Goal: Transaction & Acquisition: Purchase product/service

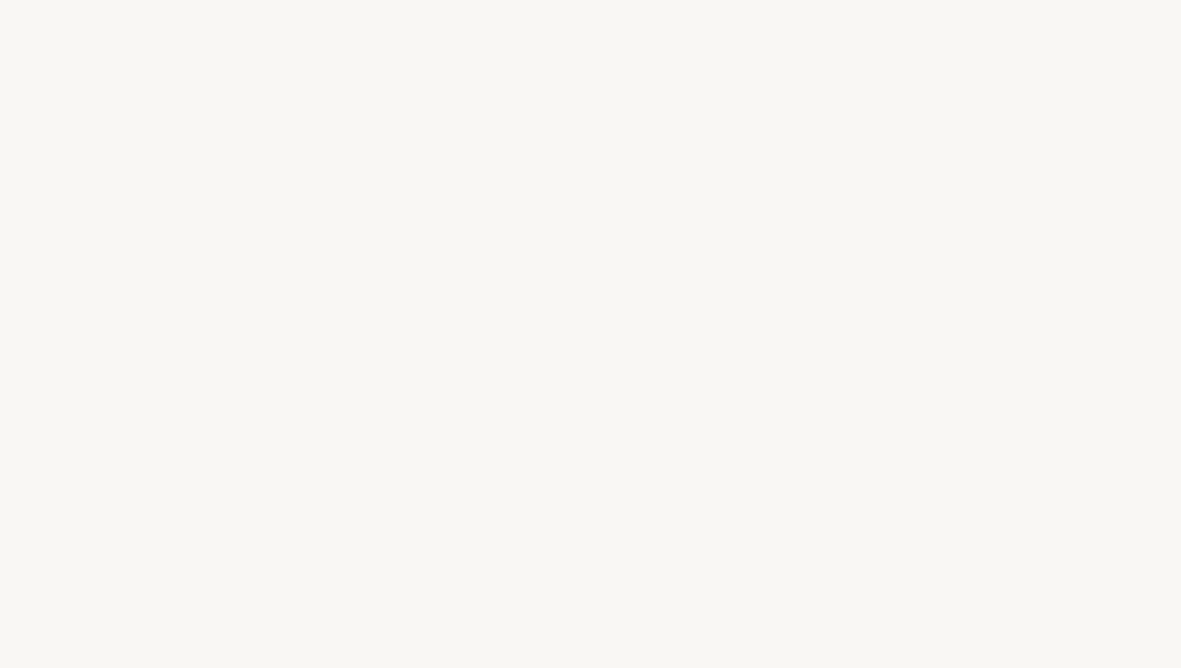
select select "DE"
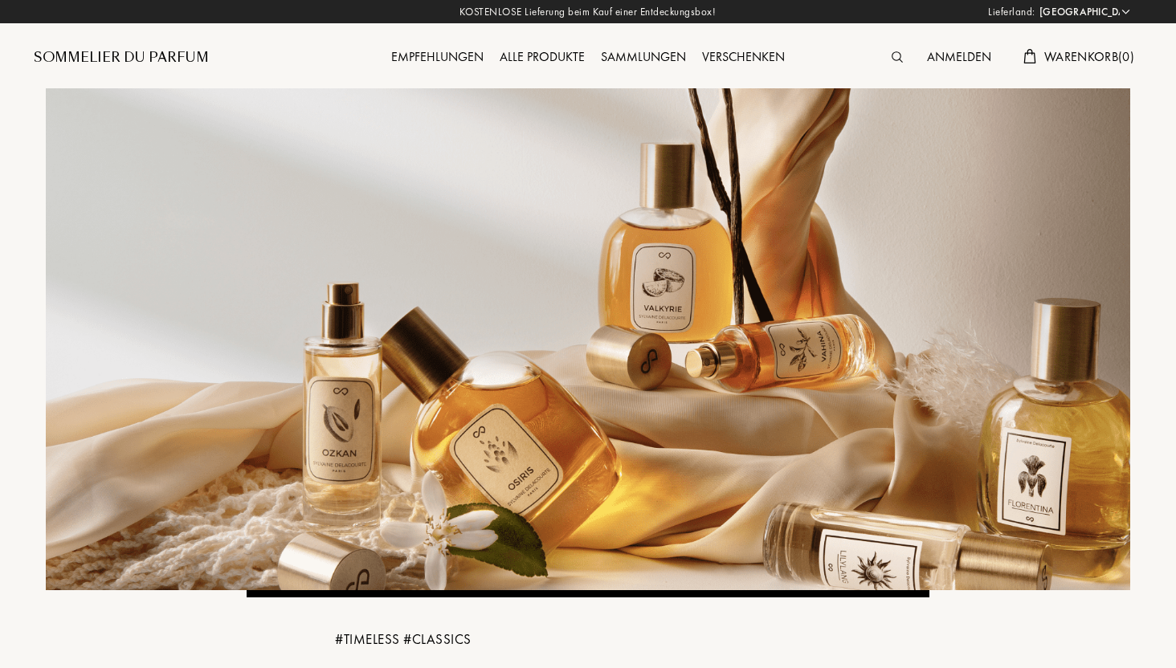
click at [664, 60] on div "Sammlungen" at bounding box center [643, 57] width 101 height 21
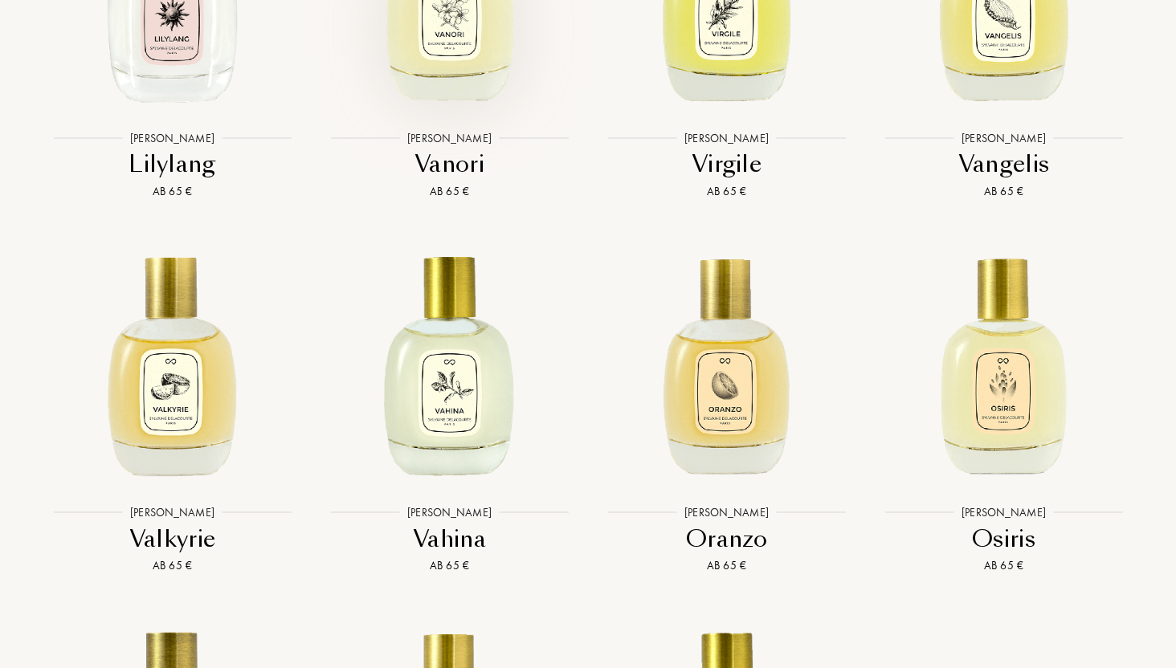
scroll to position [3777, 0]
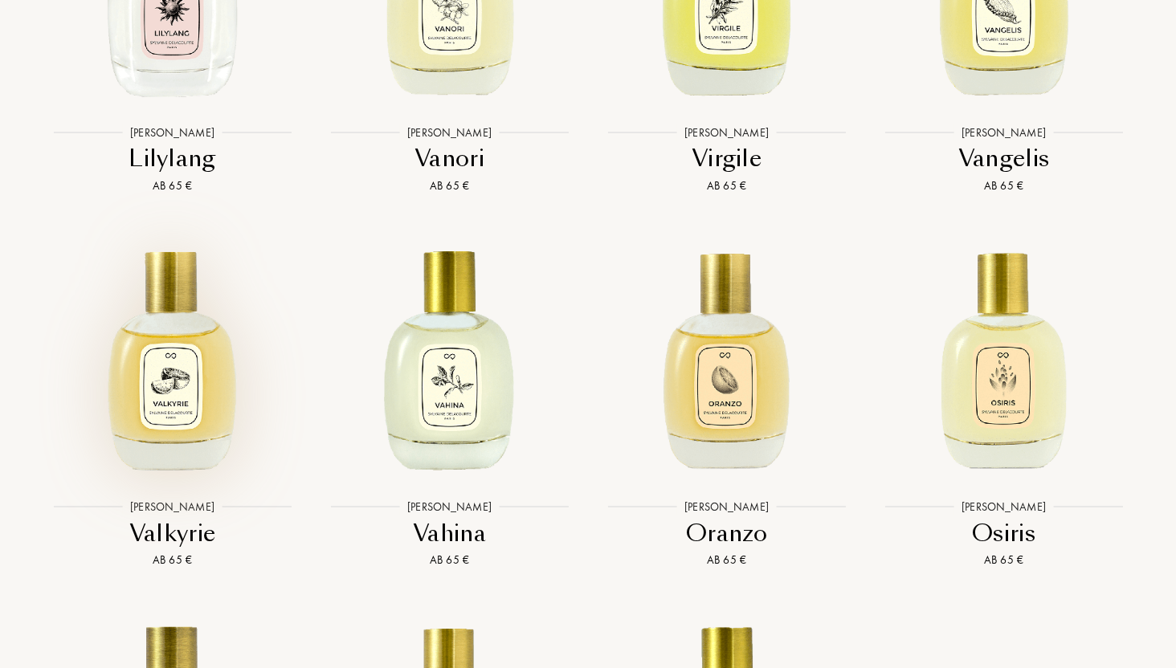
click at [210, 389] on img at bounding box center [172, 357] width 250 height 250
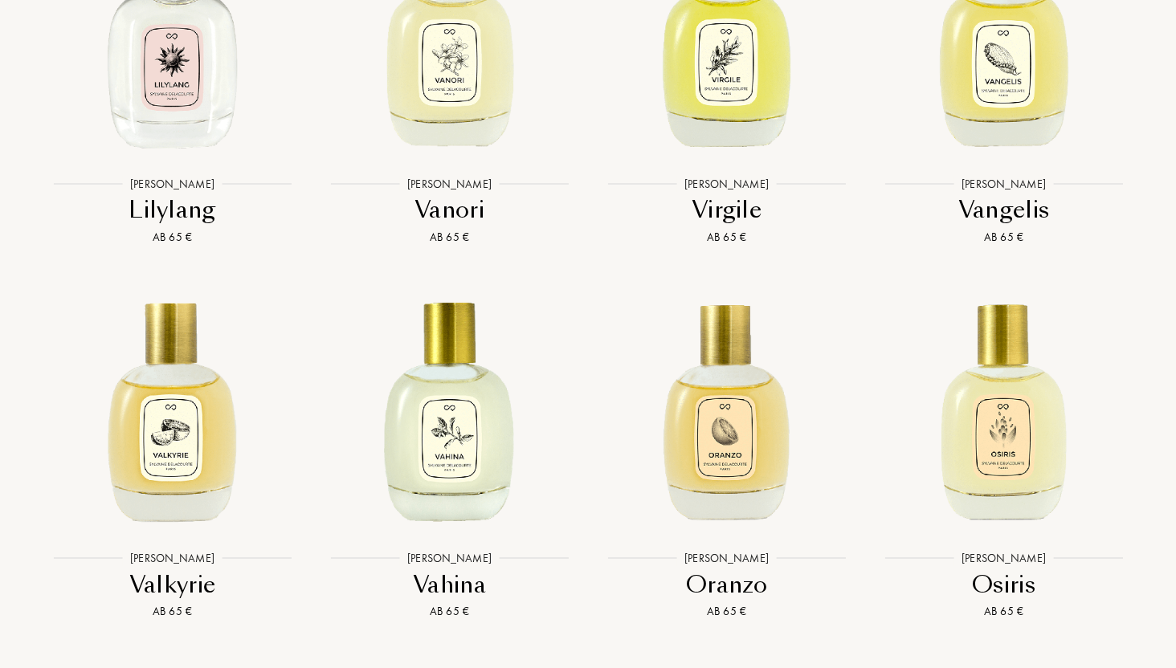
scroll to position [3729, 0]
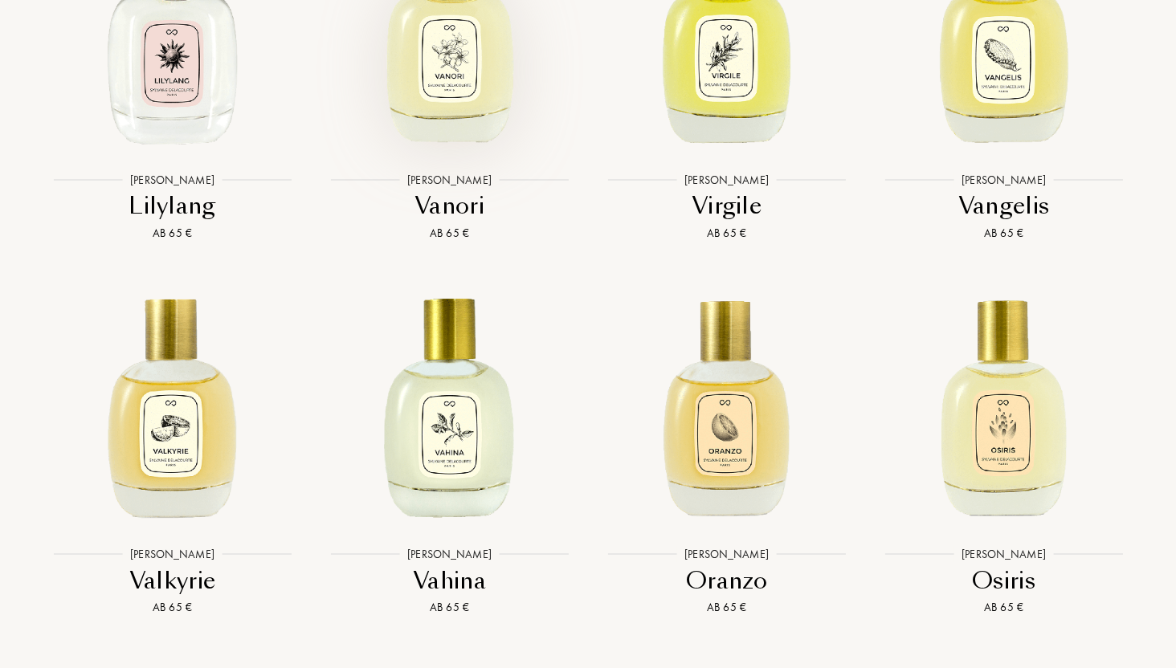
click at [494, 97] on img at bounding box center [450, 29] width 250 height 250
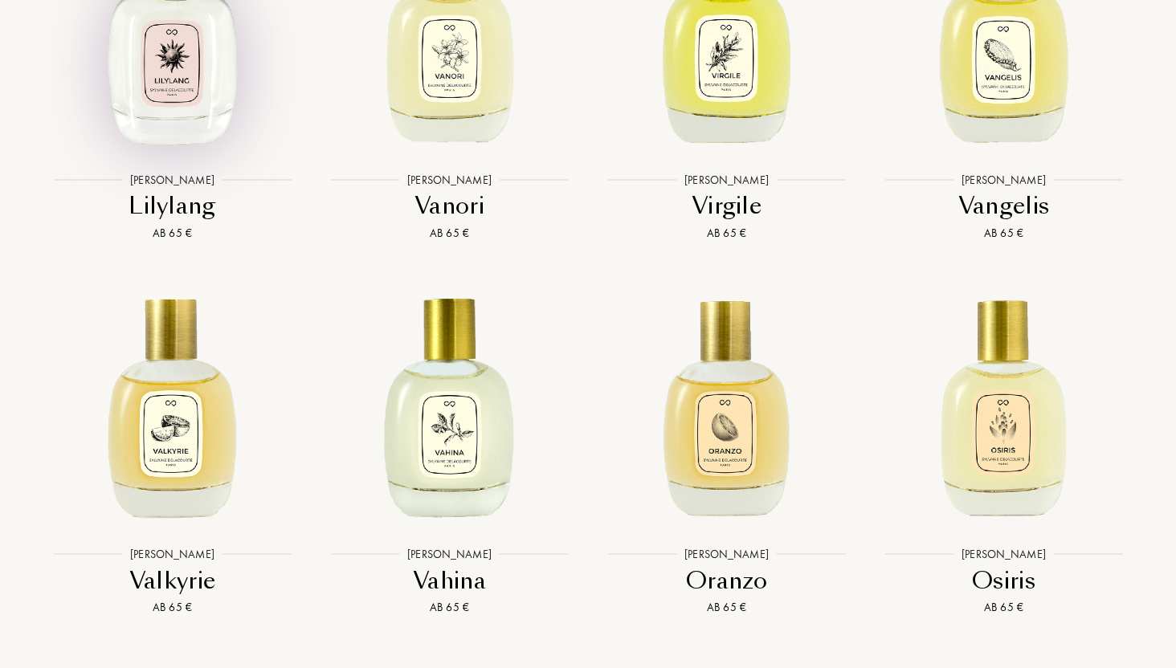
click at [153, 96] on img at bounding box center [172, 29] width 250 height 250
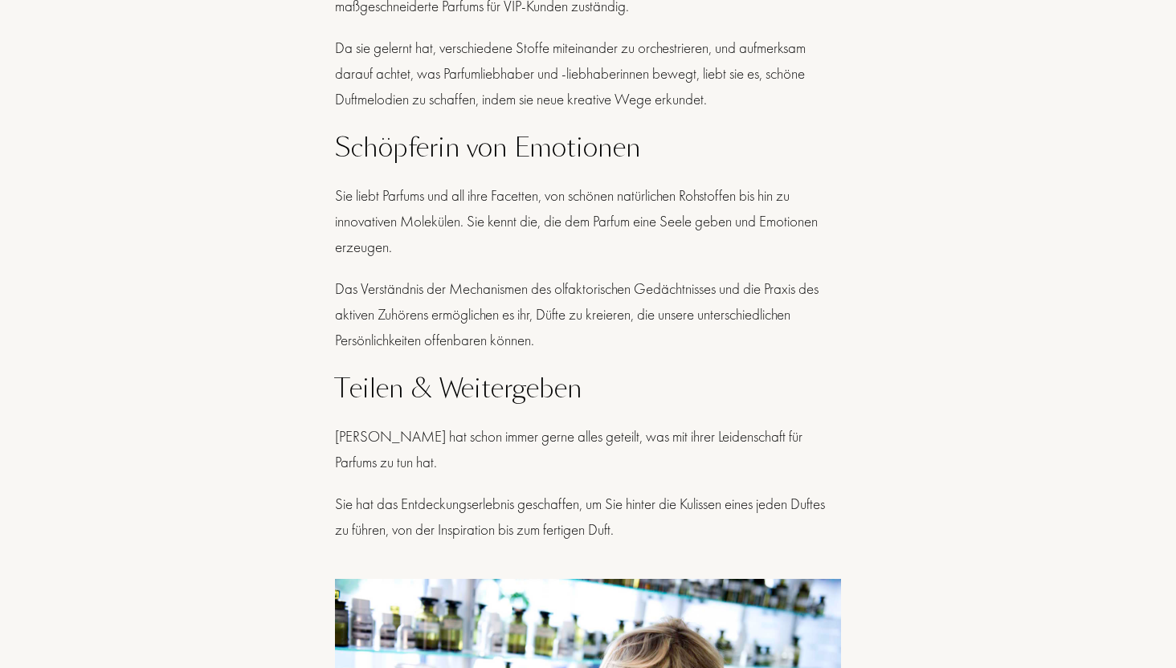
scroll to position [552, 0]
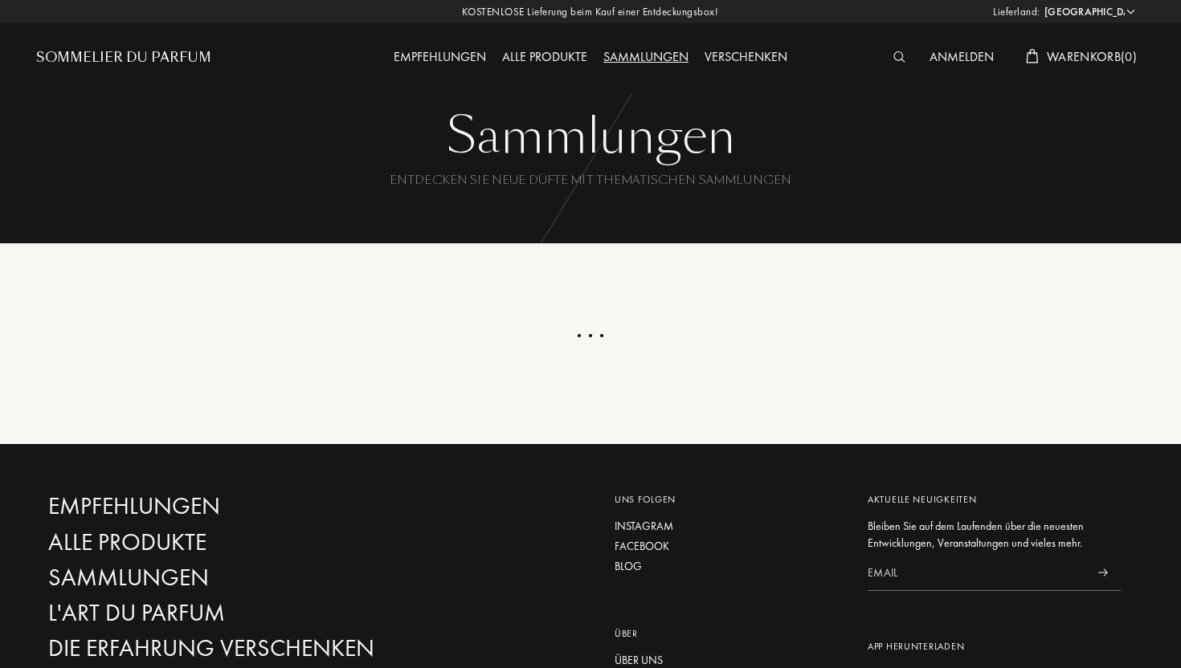
select select "DE"
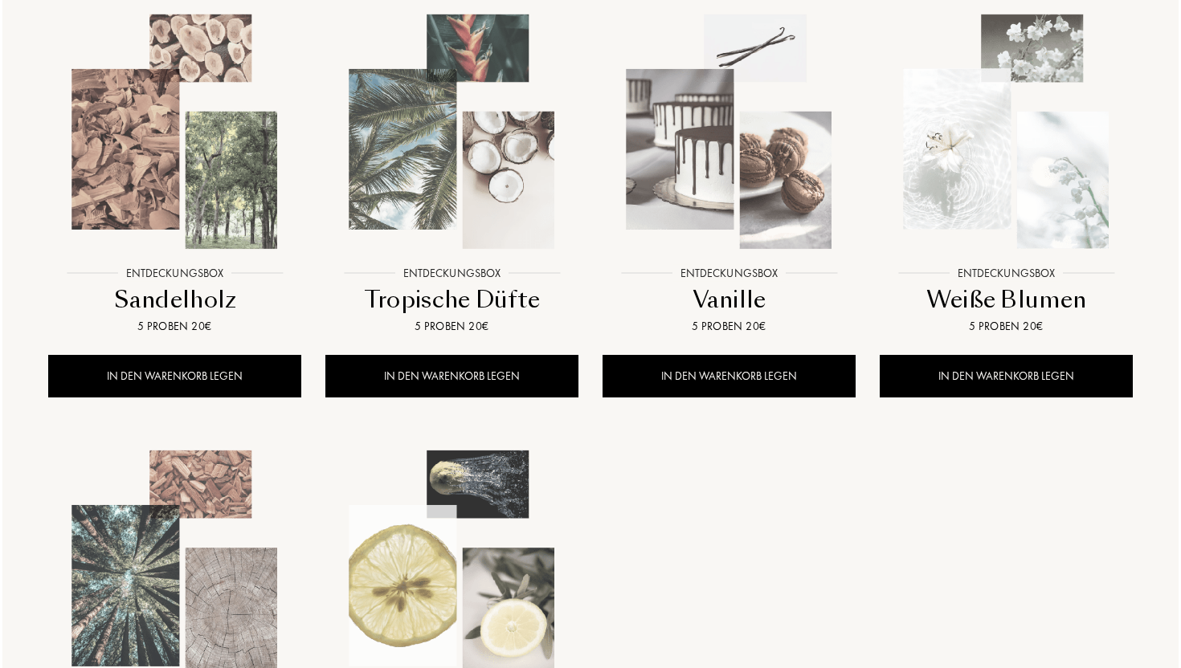
scroll to position [1173, 0]
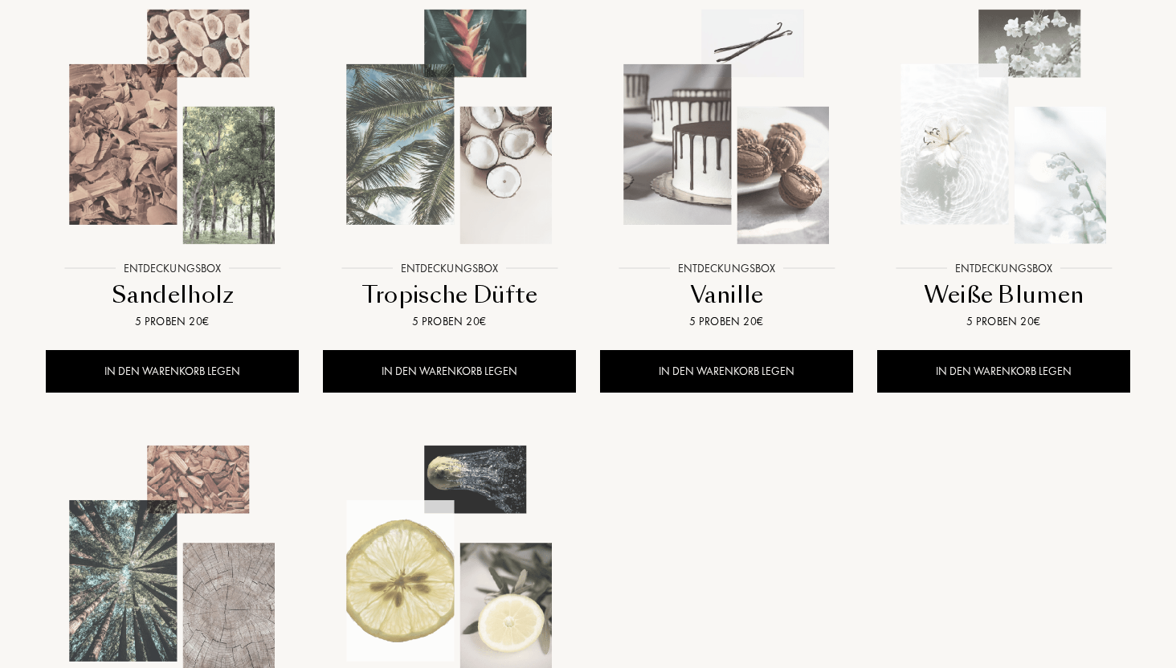
click at [743, 201] on img at bounding box center [727, 127] width 250 height 250
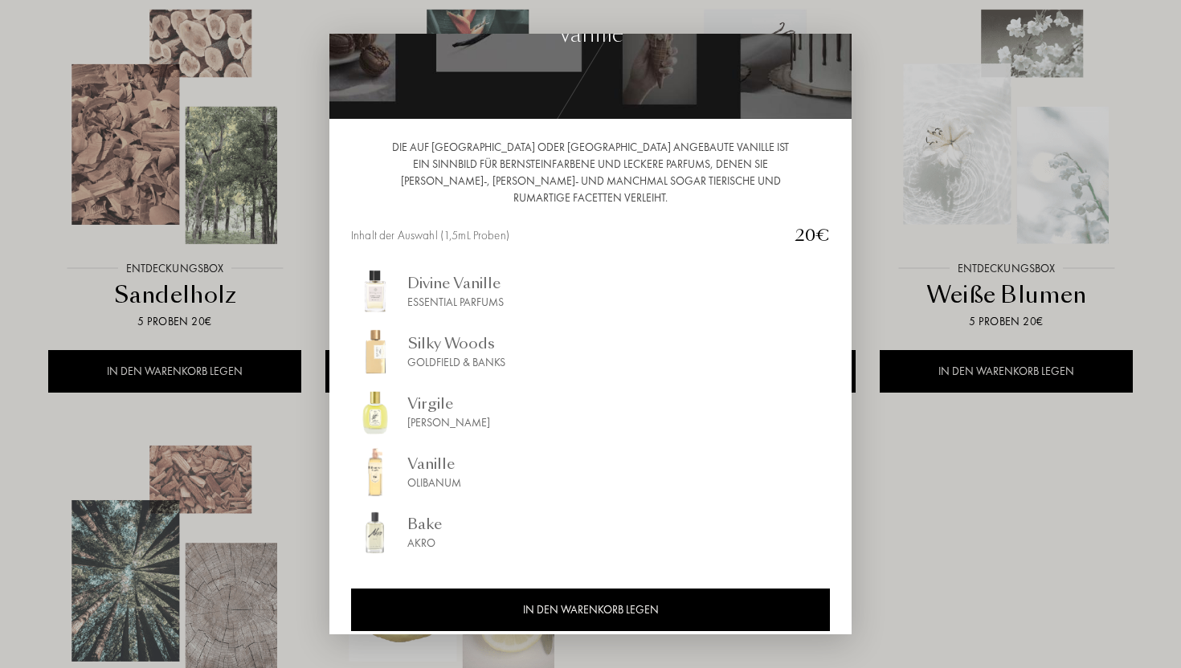
scroll to position [0, 0]
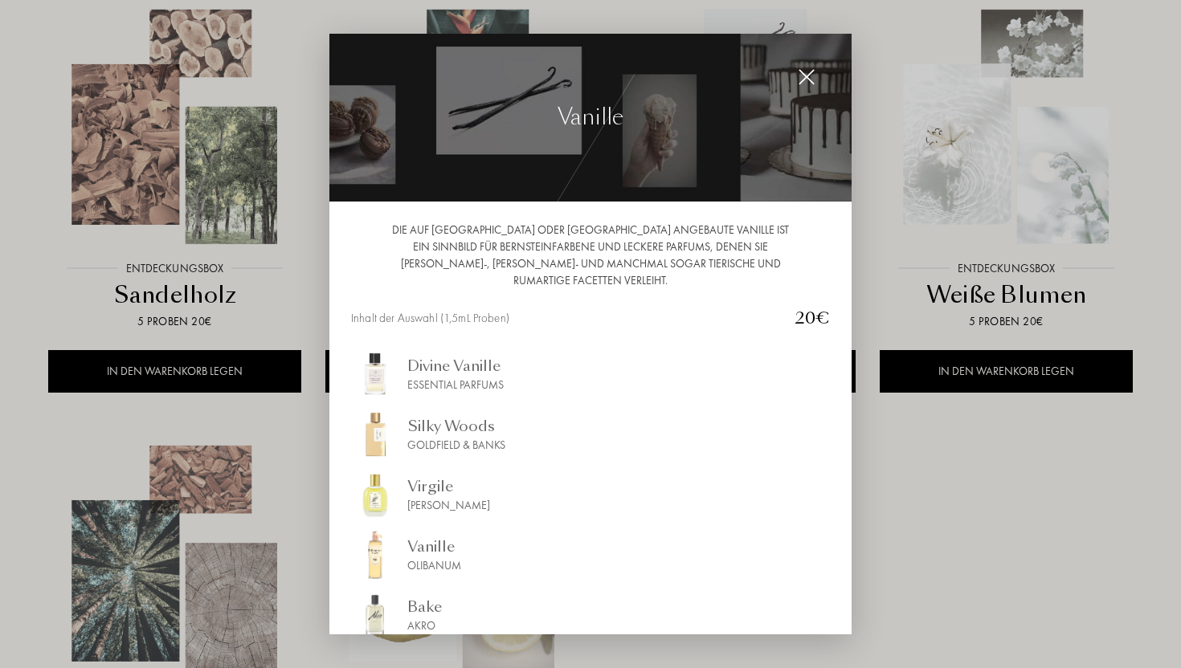
click at [265, 300] on div at bounding box center [590, 334] width 1181 height 668
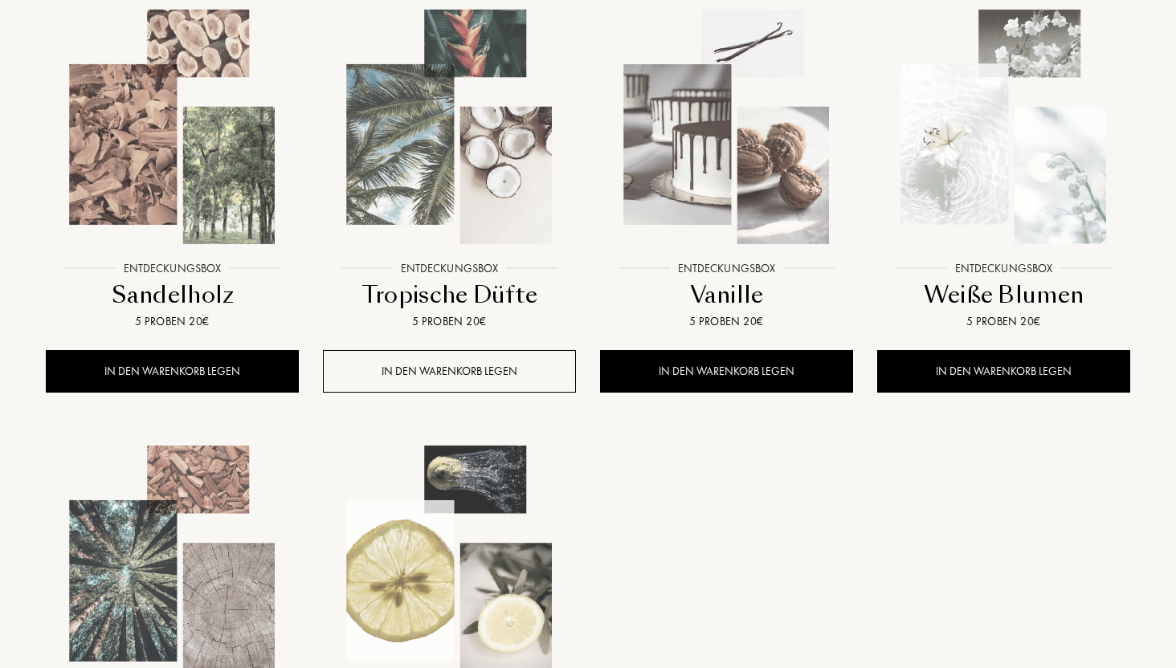
click at [424, 370] on div "IN DEN WARENKORB LEGEN" at bounding box center [449, 371] width 253 height 43
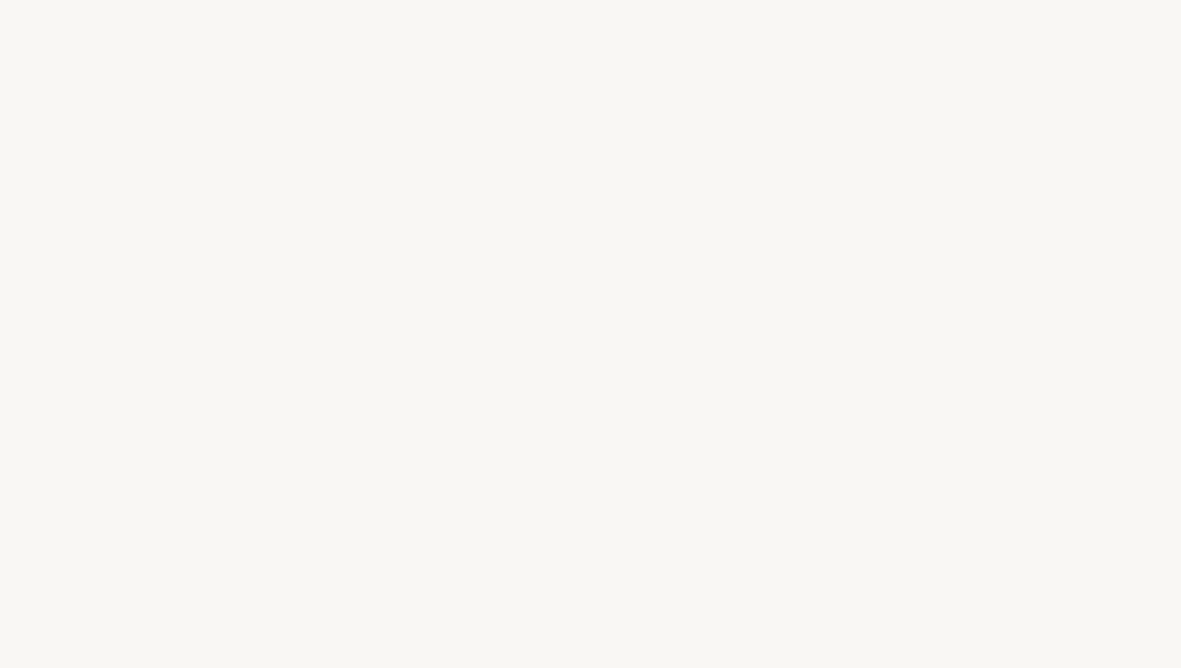
select select "DE"
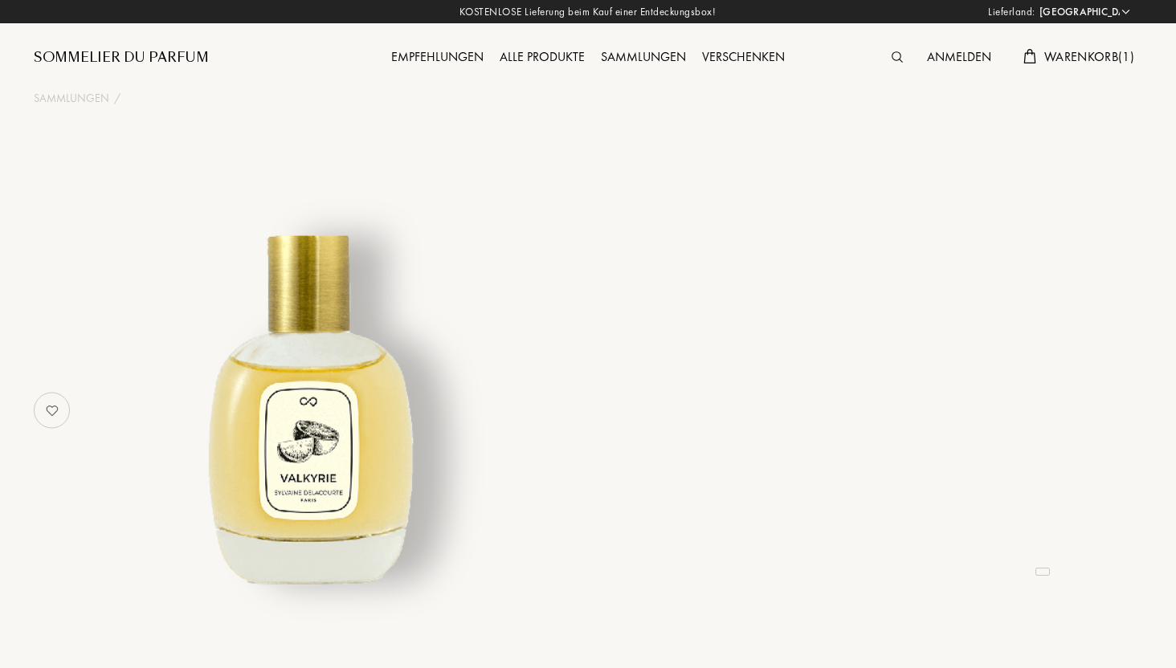
select select "DE"
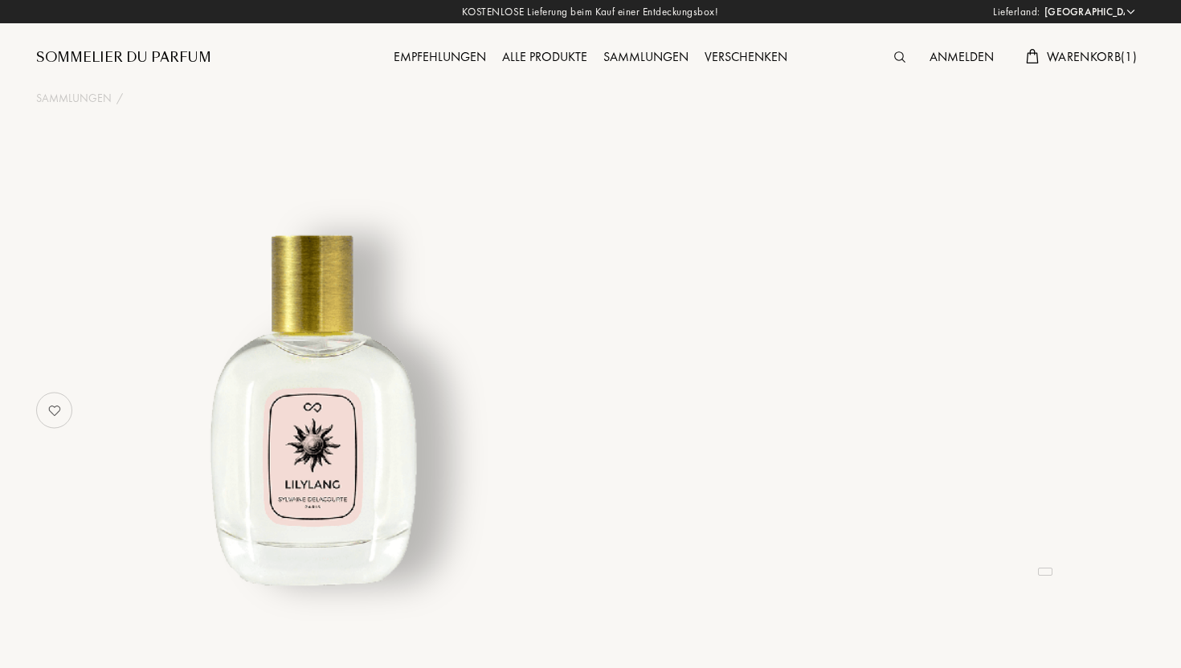
select select "DE"
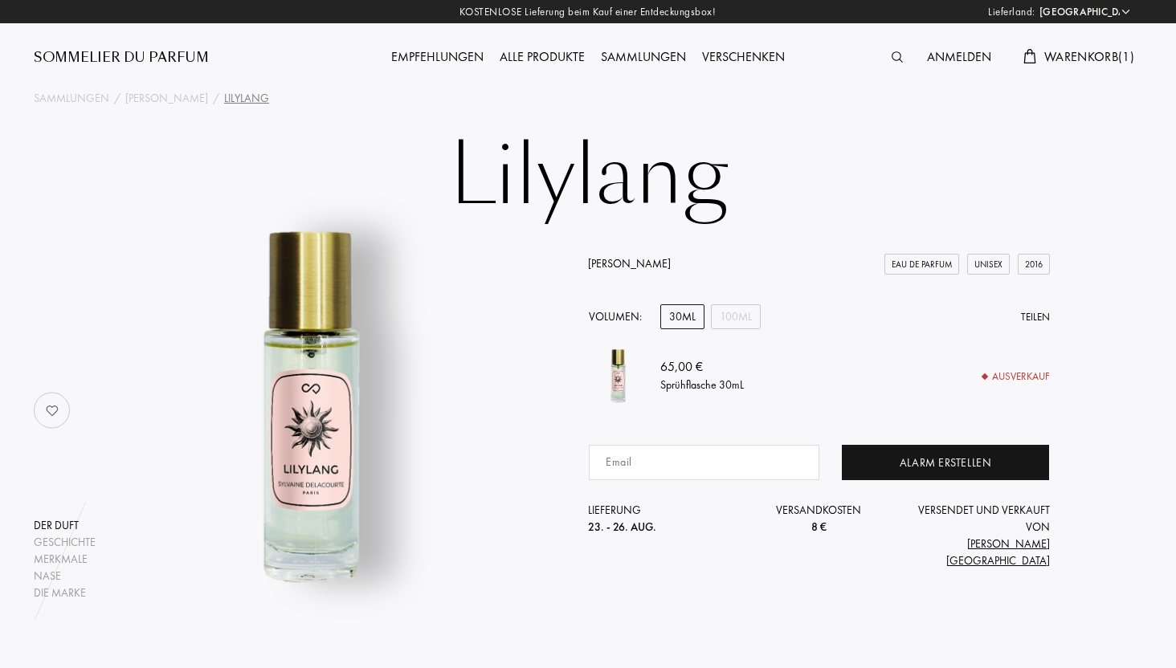
click at [627, 59] on div "Sammlungen" at bounding box center [643, 57] width 101 height 21
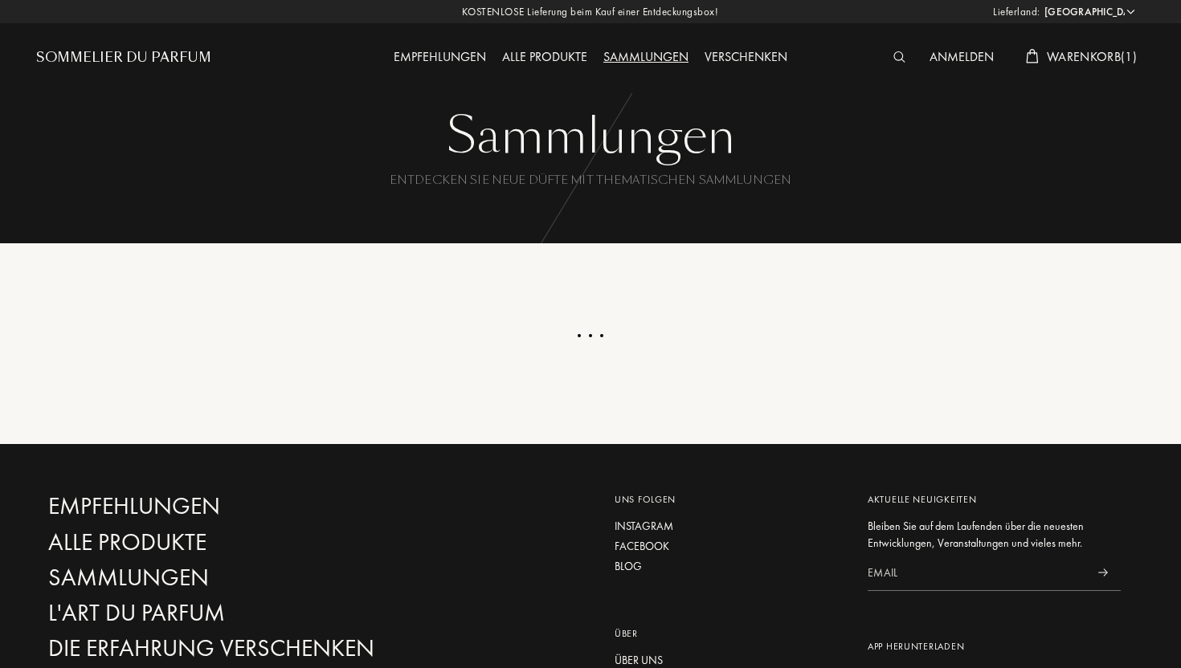
select select "DE"
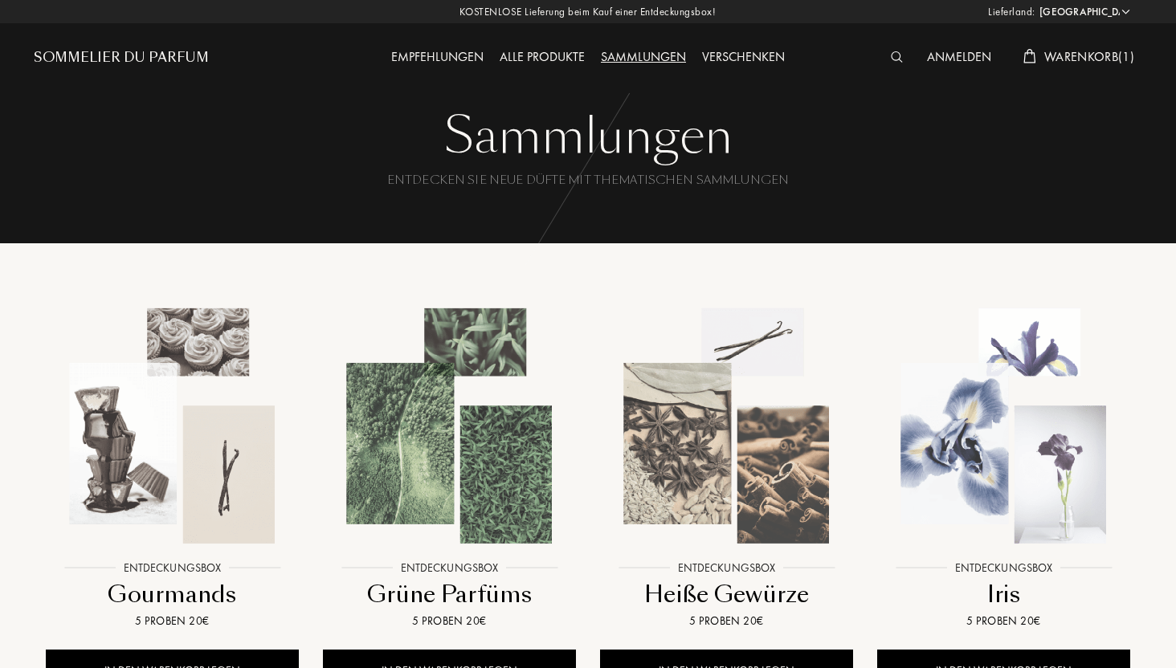
click at [200, 480] on img at bounding box center [172, 426] width 250 height 250
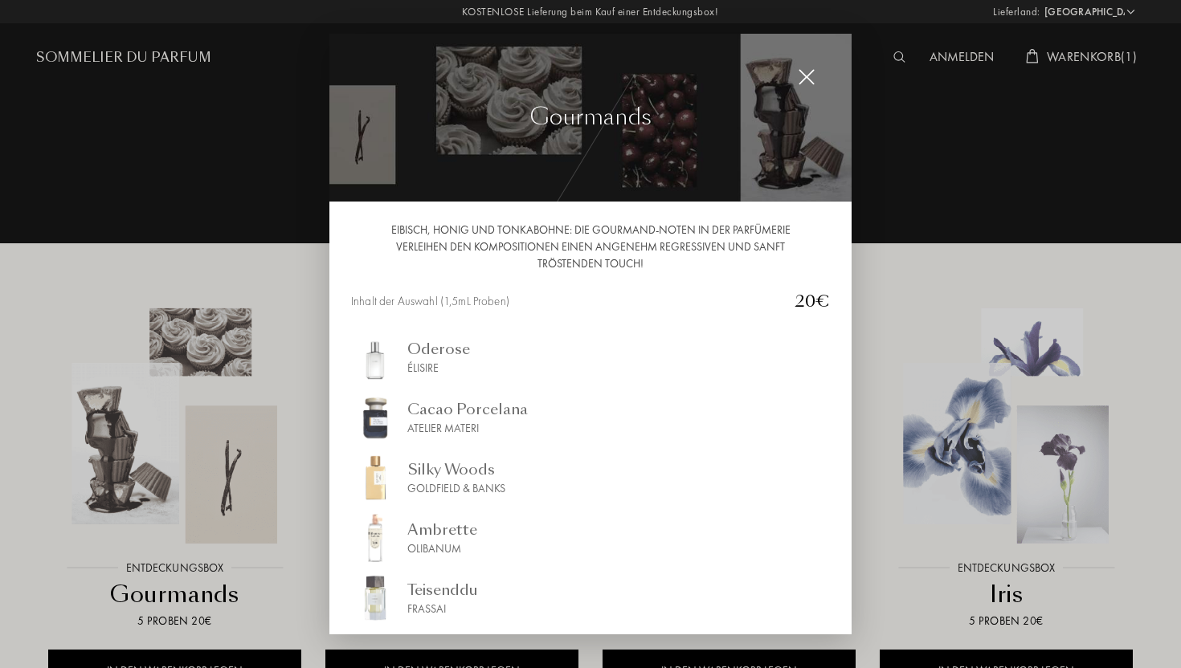
click at [198, 479] on div at bounding box center [590, 334] width 1181 height 668
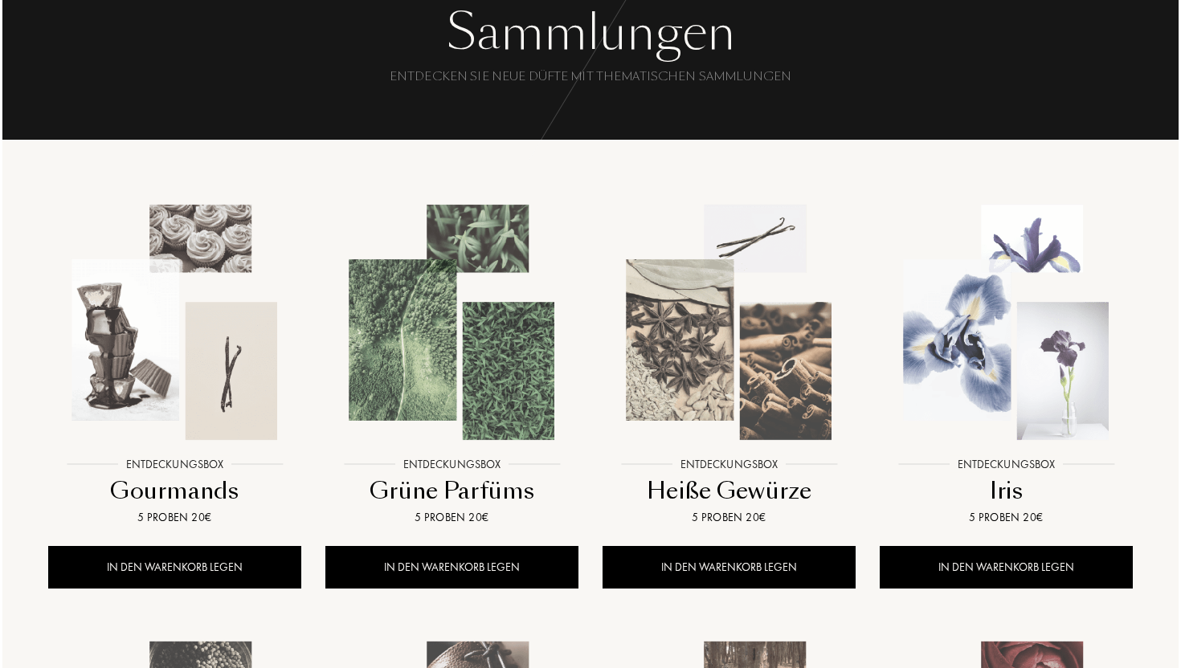
scroll to position [113, 0]
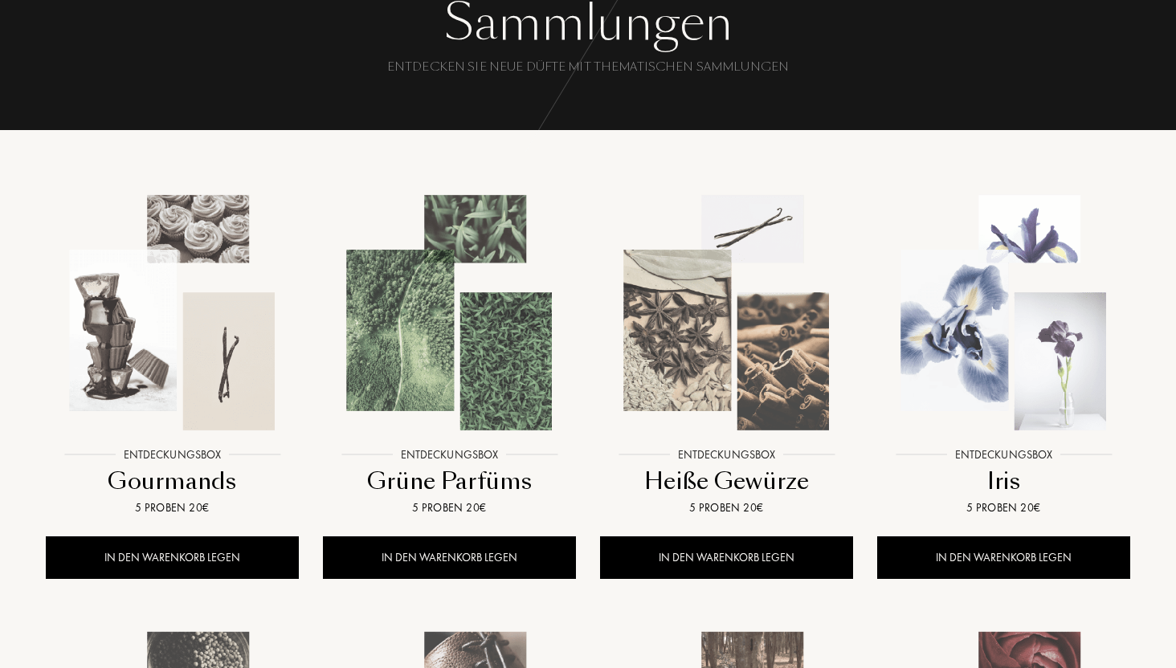
click at [720, 331] on img at bounding box center [727, 313] width 250 height 250
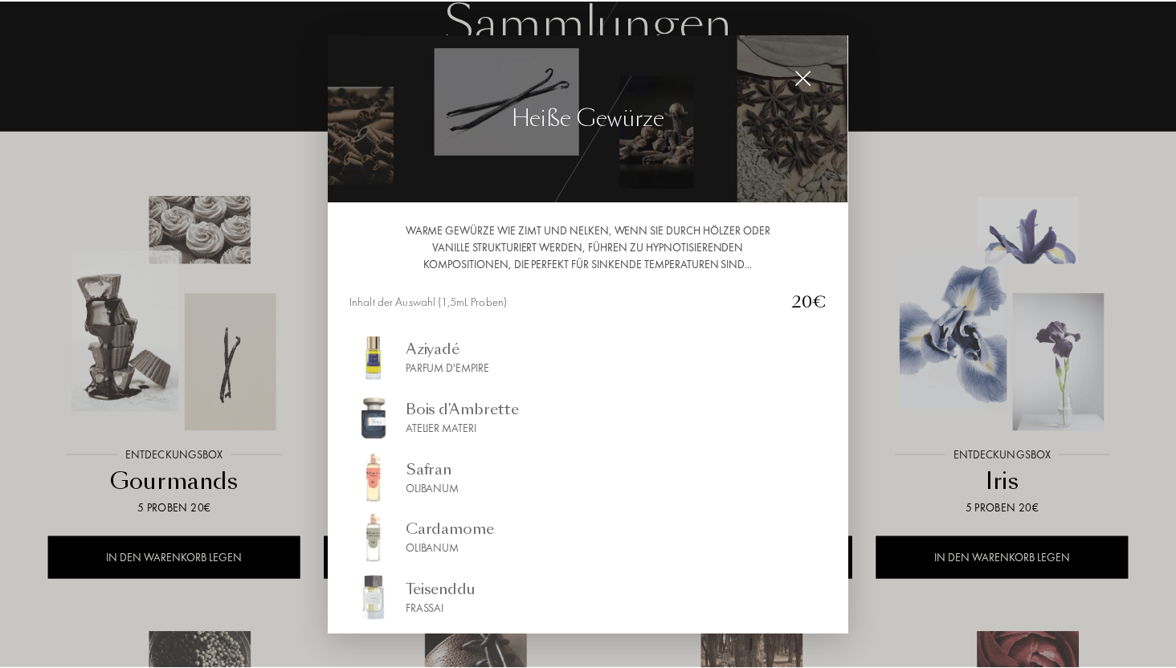
scroll to position [83, 0]
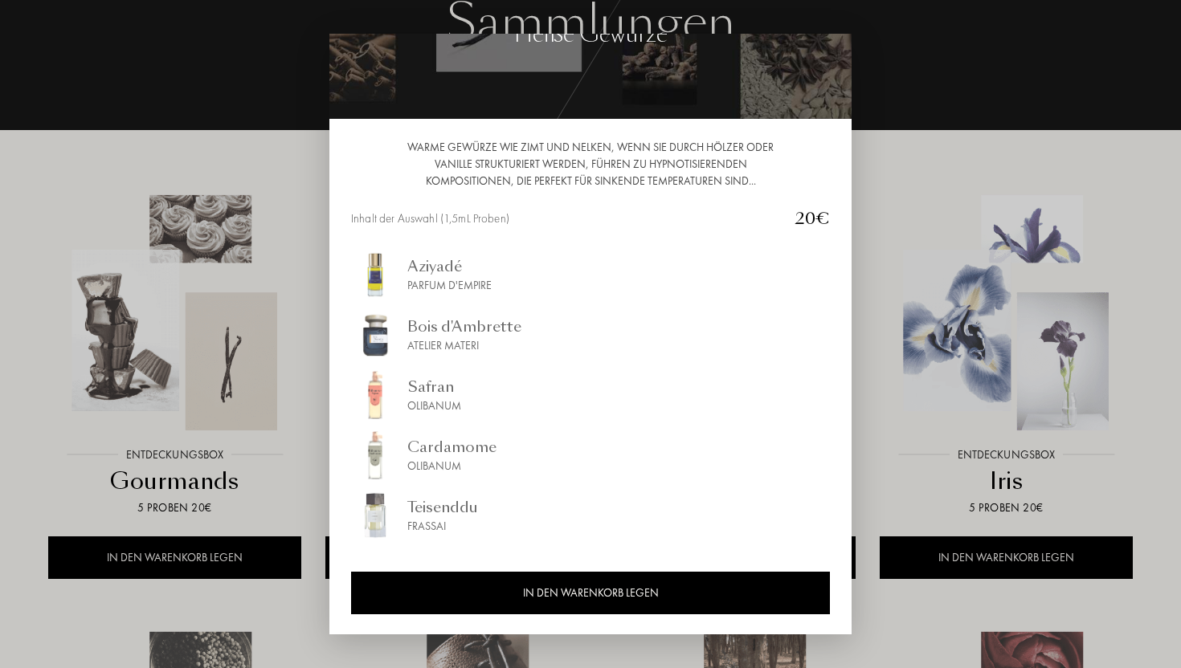
click at [897, 332] on div at bounding box center [590, 334] width 1181 height 668
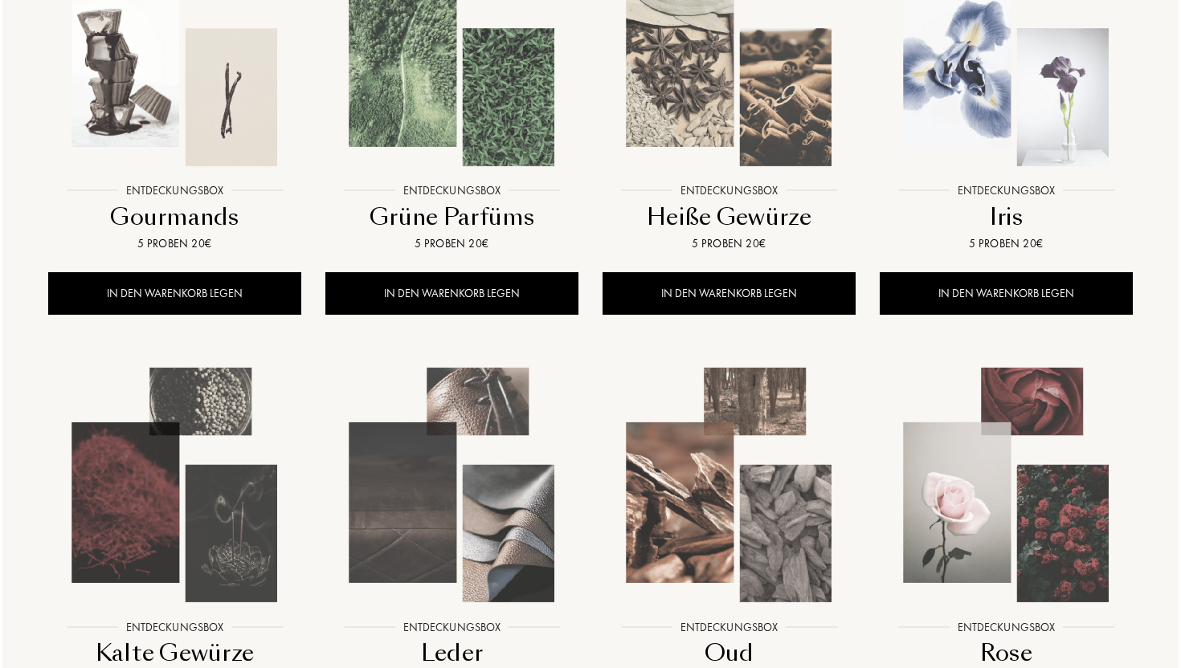
scroll to position [305, 0]
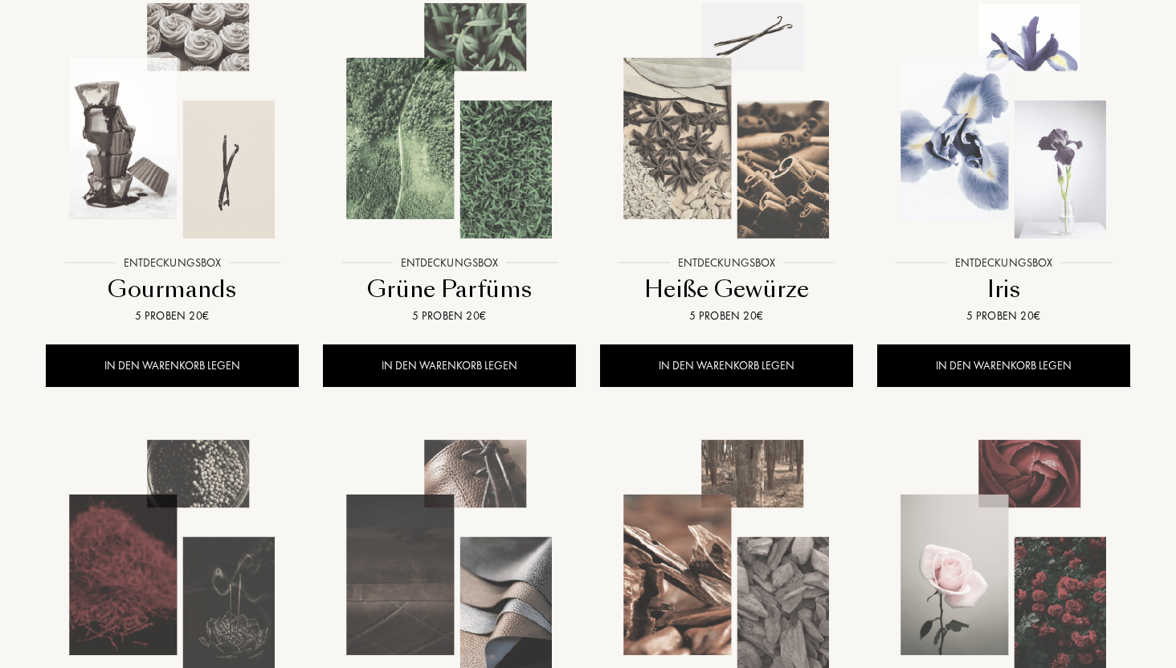
click at [975, 270] on div at bounding box center [1003, 134] width 277 height 313
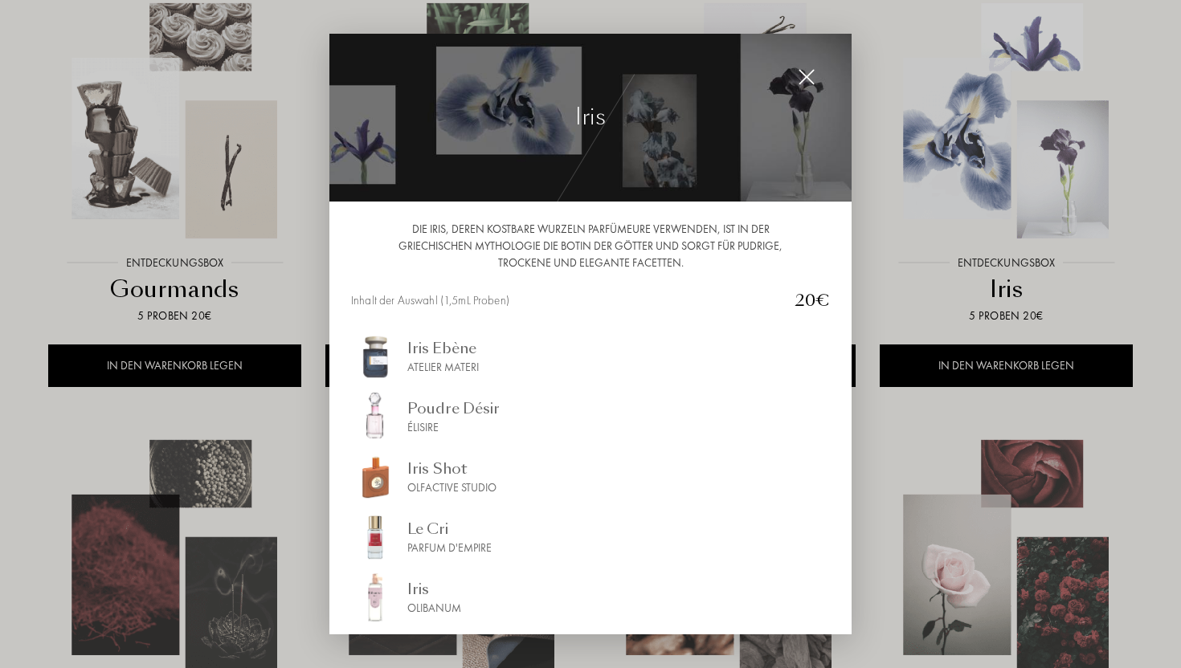
scroll to position [83, 0]
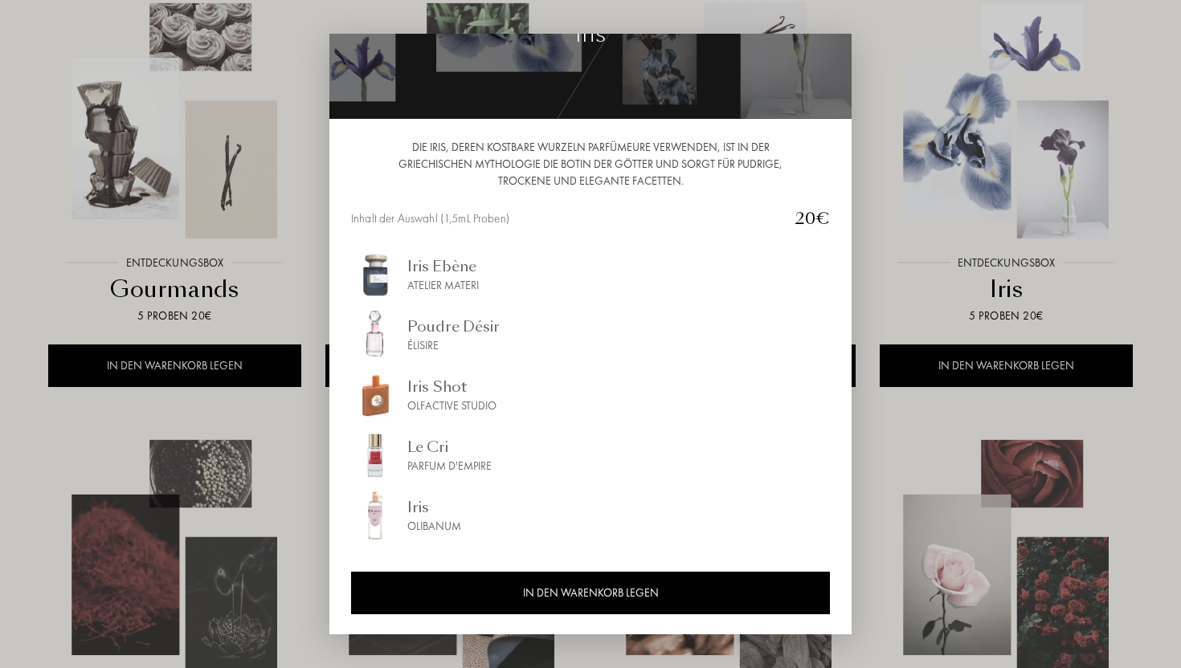
click at [25, 395] on div at bounding box center [590, 334] width 1181 height 668
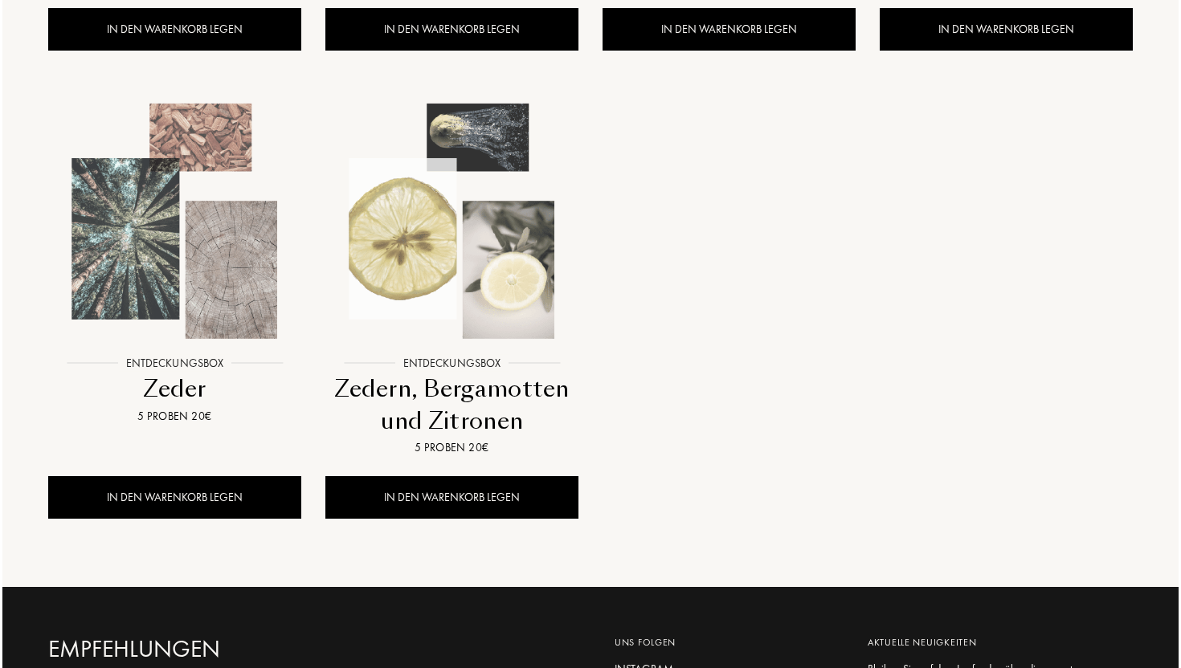
scroll to position [1517, 0]
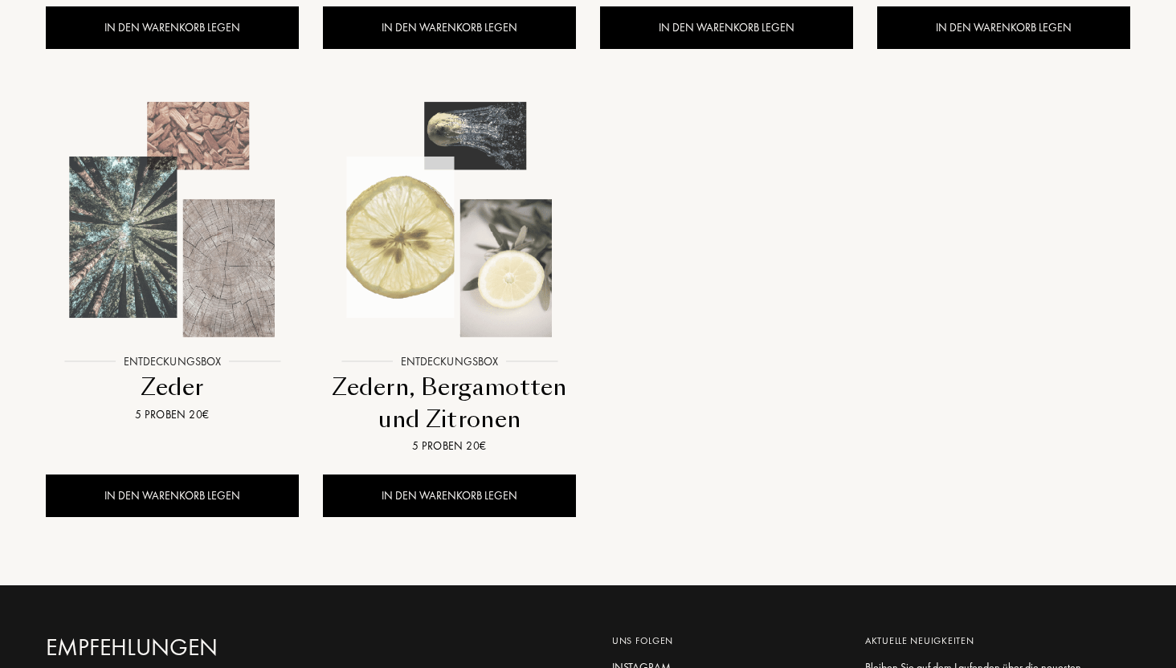
click at [411, 245] on img at bounding box center [450, 220] width 250 height 250
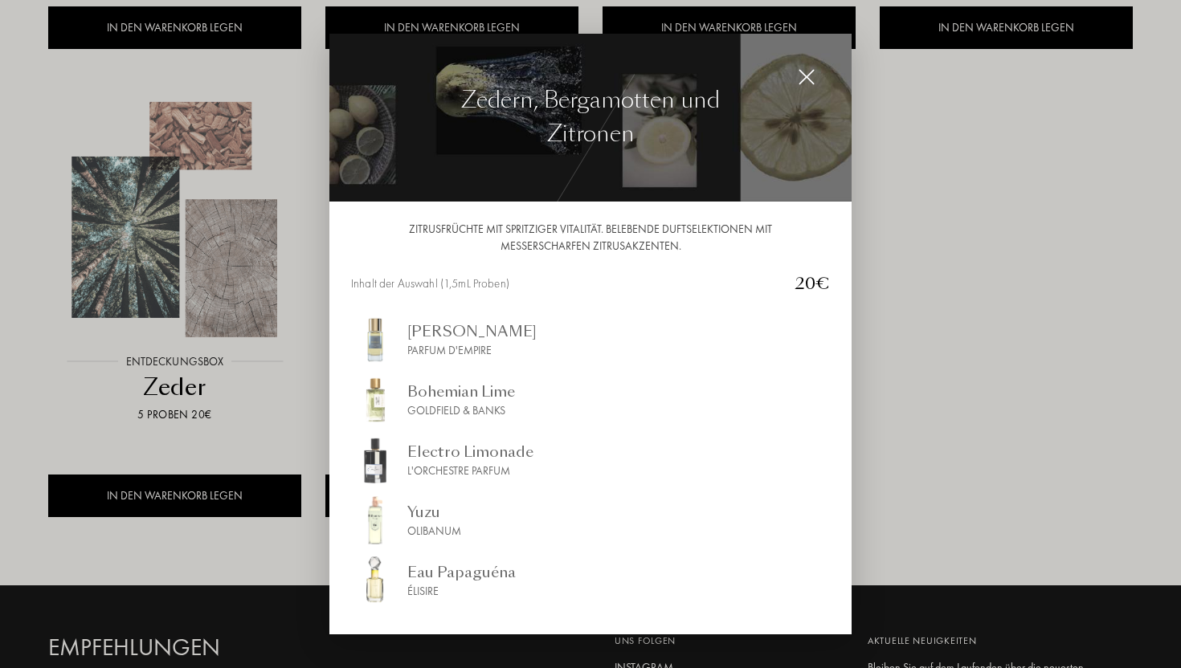
scroll to position [66, 0]
